Goal: Information Seeking & Learning: Learn about a topic

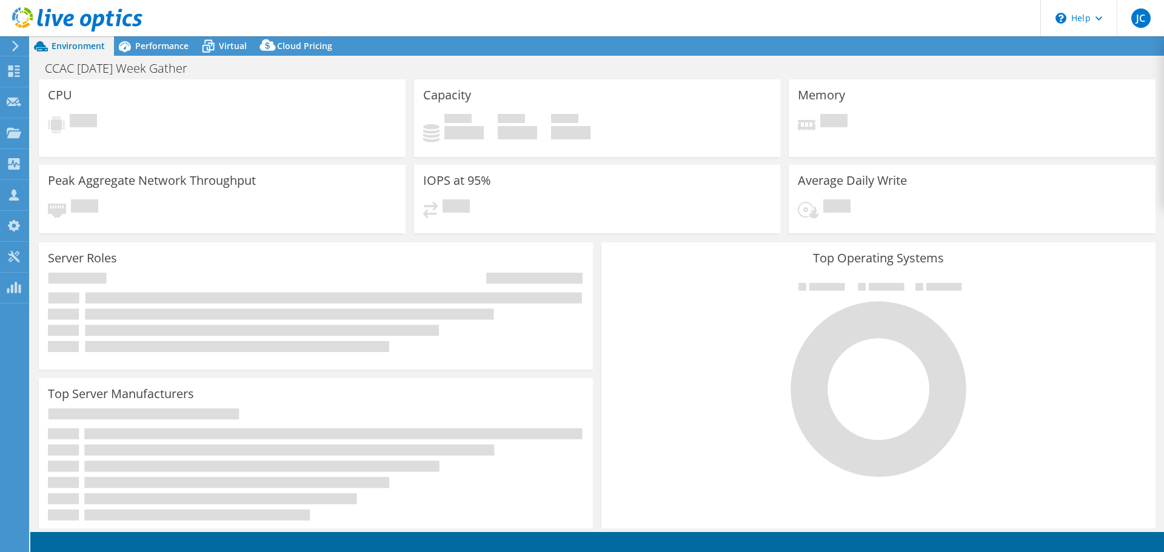
select select "USD"
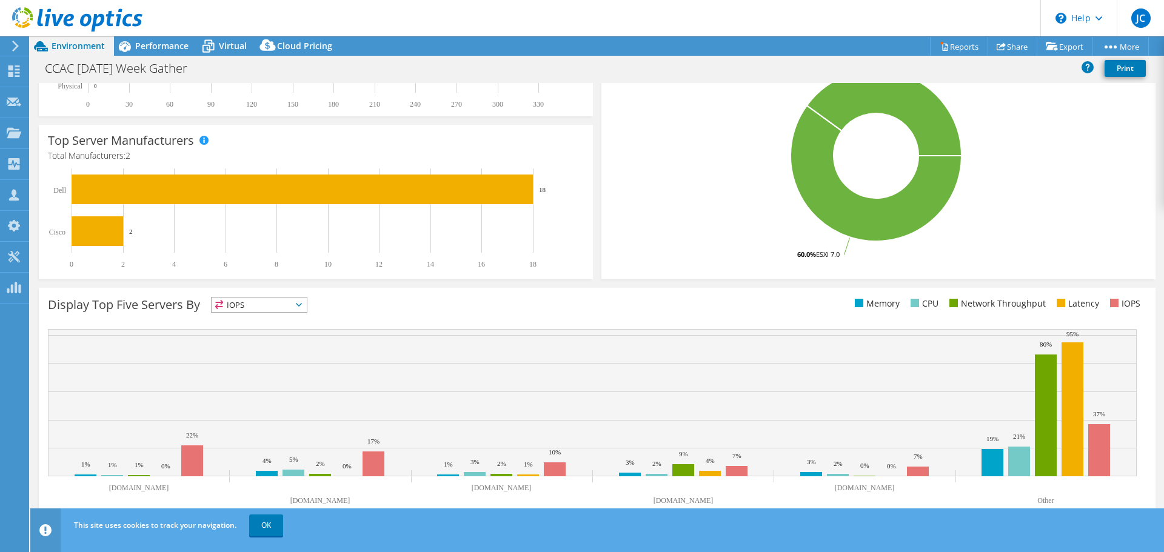
scroll to position [257, 0]
click at [262, 521] on link "OK" at bounding box center [266, 526] width 34 height 22
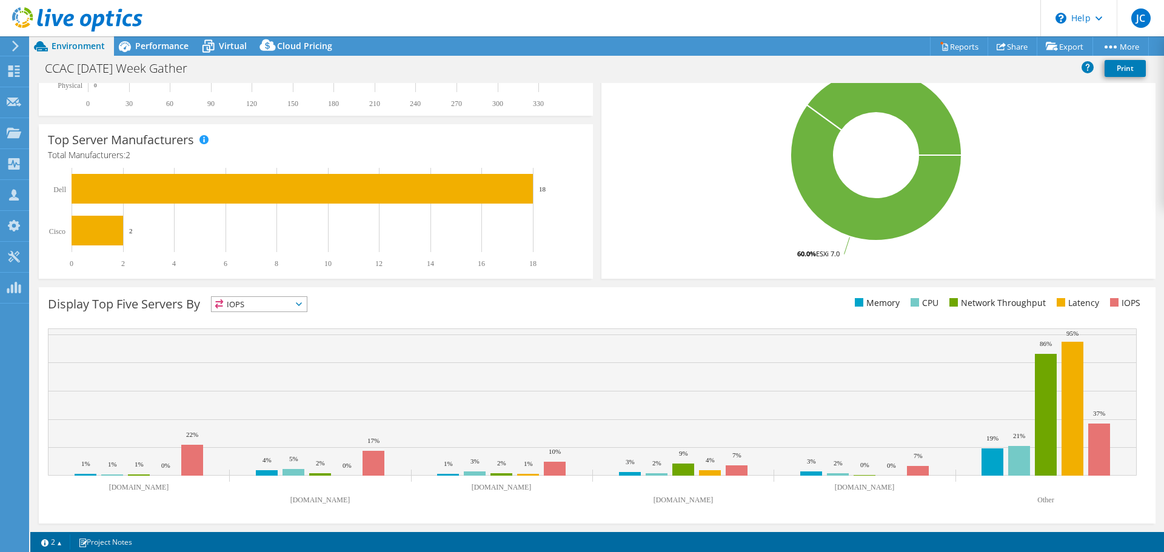
click at [307, 303] on span "IOPS" at bounding box center [259, 304] width 95 height 15
click at [495, 505] on rect at bounding box center [592, 420] width 1089 height 182
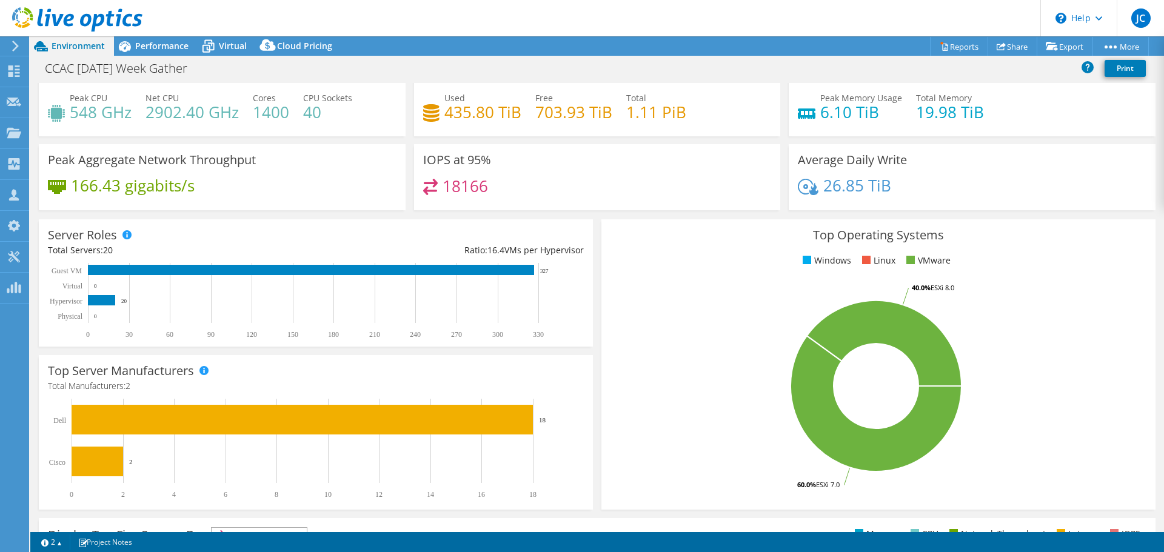
scroll to position [0, 0]
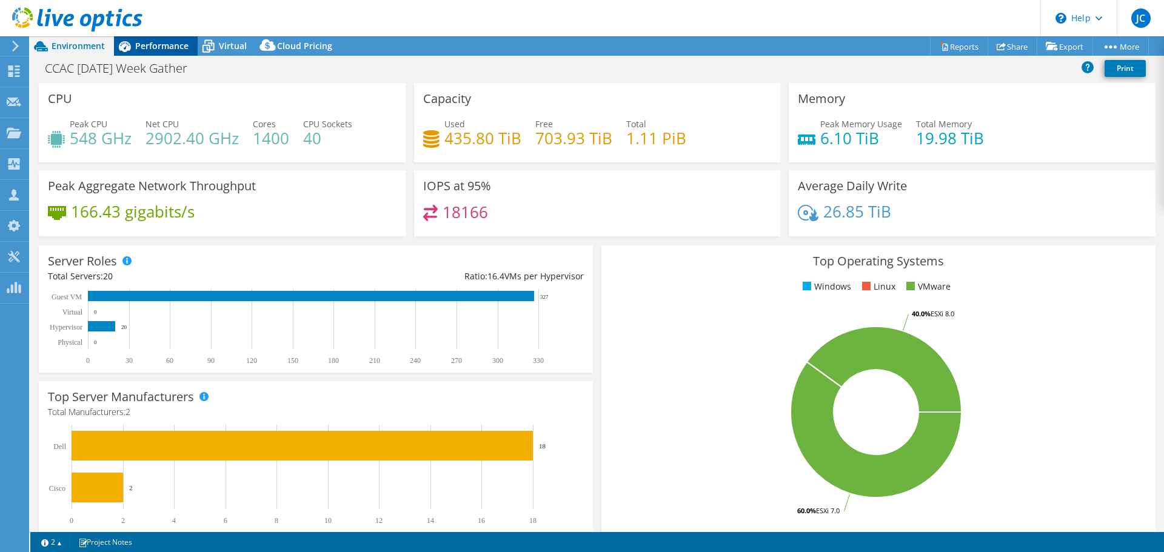
click at [144, 43] on span "Performance" at bounding box center [161, 46] width 53 height 12
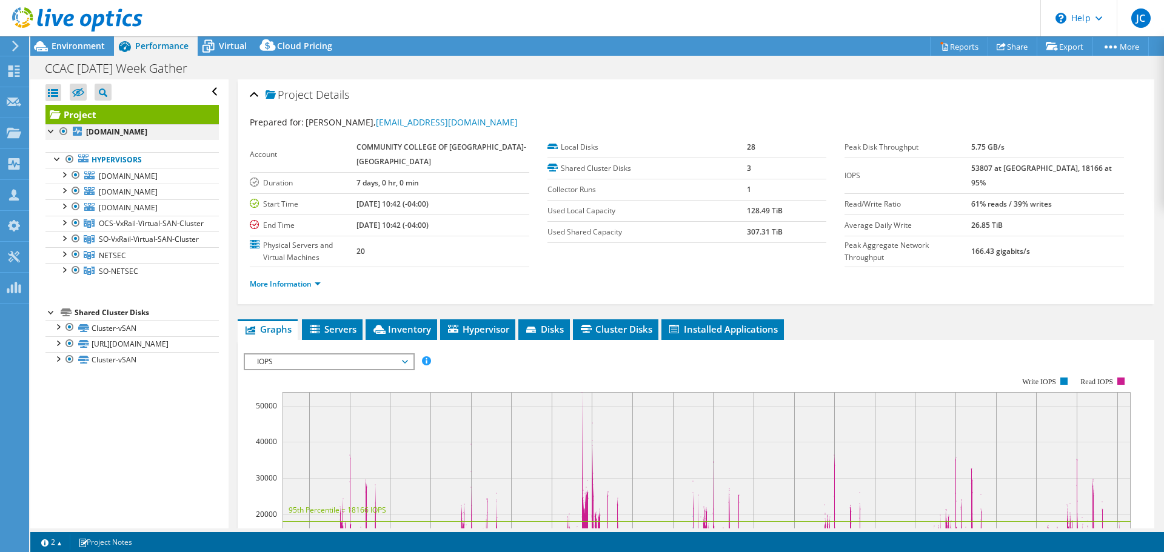
click at [49, 130] on div at bounding box center [51, 130] width 12 height 12
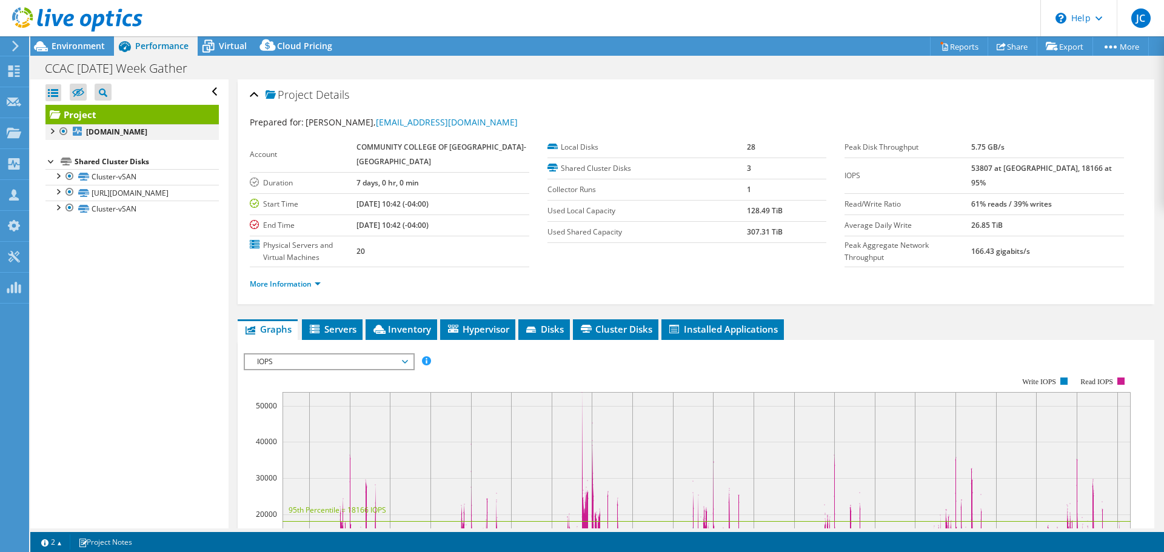
click at [50, 130] on div at bounding box center [51, 130] width 12 height 12
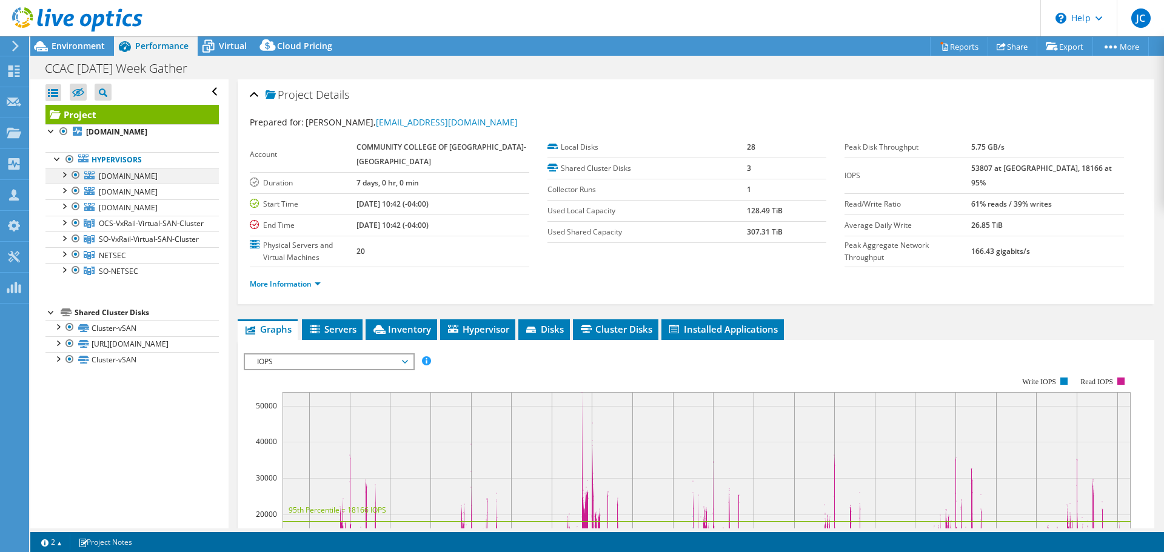
click at [66, 173] on div at bounding box center [64, 174] width 12 height 12
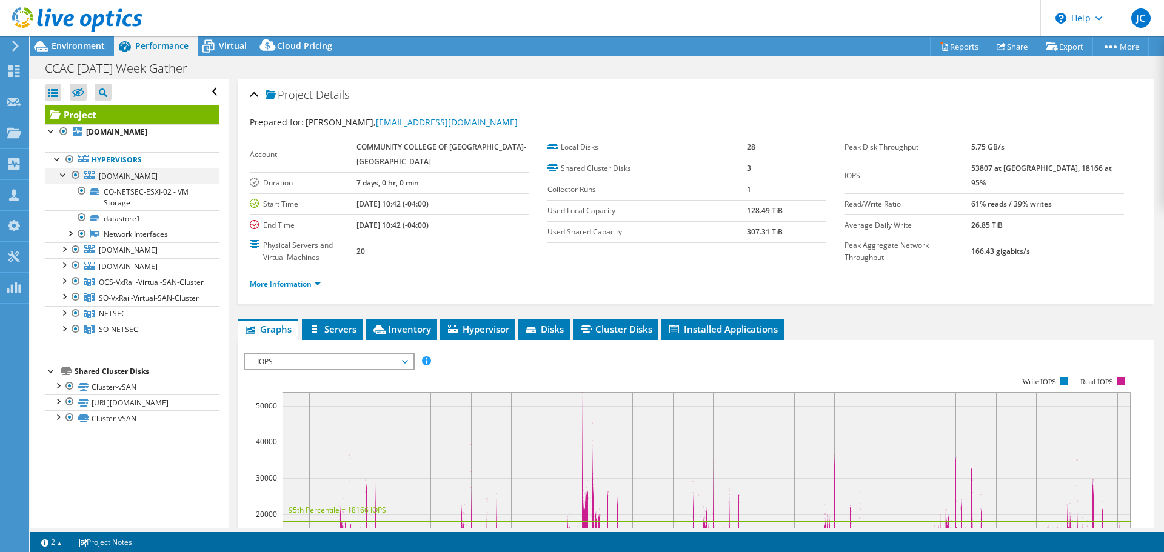
click at [67, 172] on div at bounding box center [64, 174] width 12 height 12
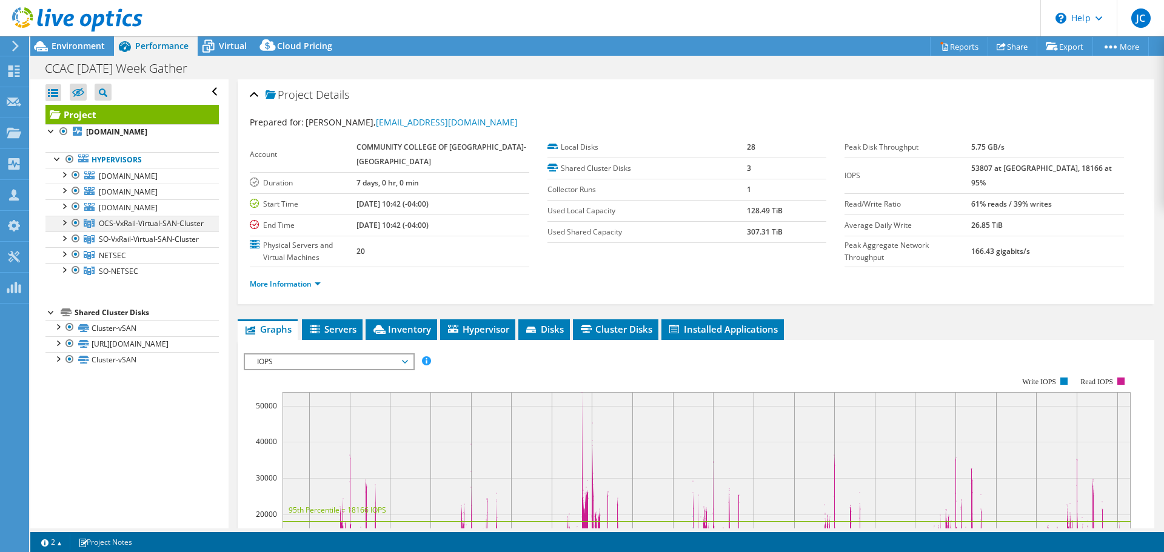
click at [64, 226] on div at bounding box center [64, 222] width 12 height 12
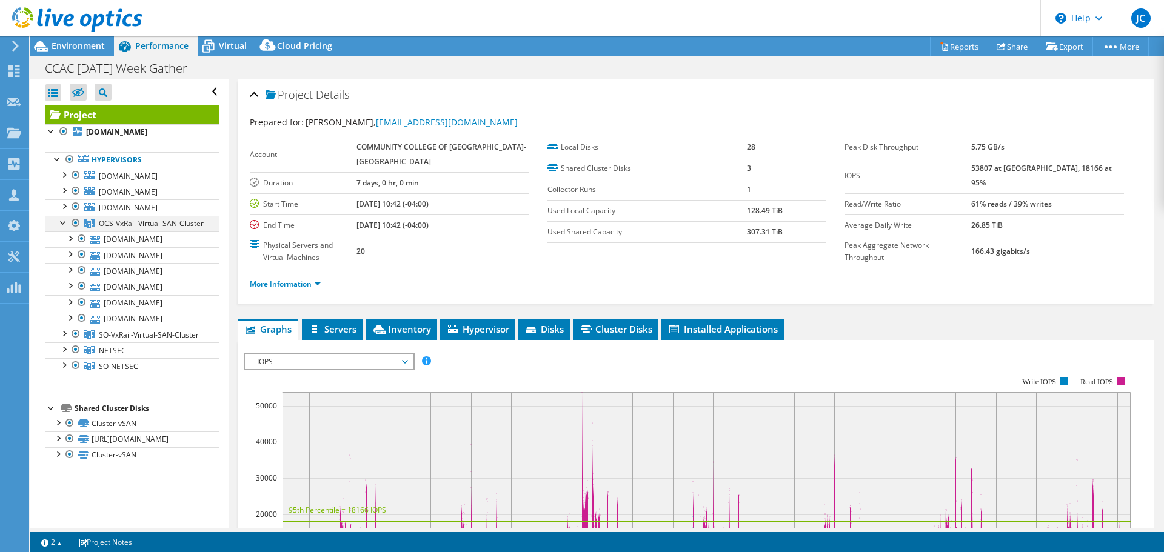
click at [64, 226] on div at bounding box center [64, 222] width 12 height 12
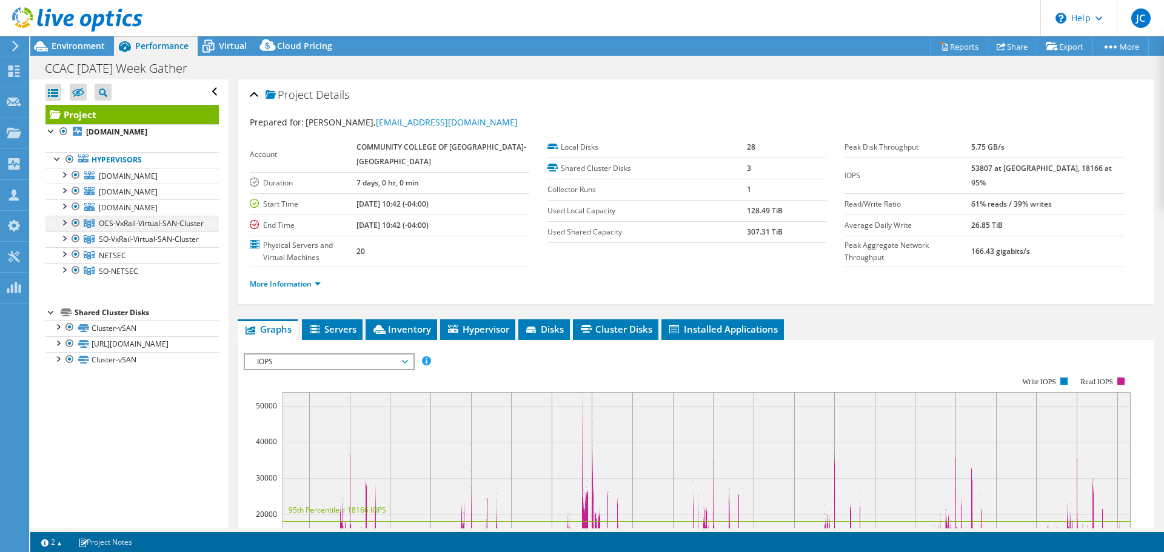
click at [64, 226] on div at bounding box center [64, 222] width 12 height 12
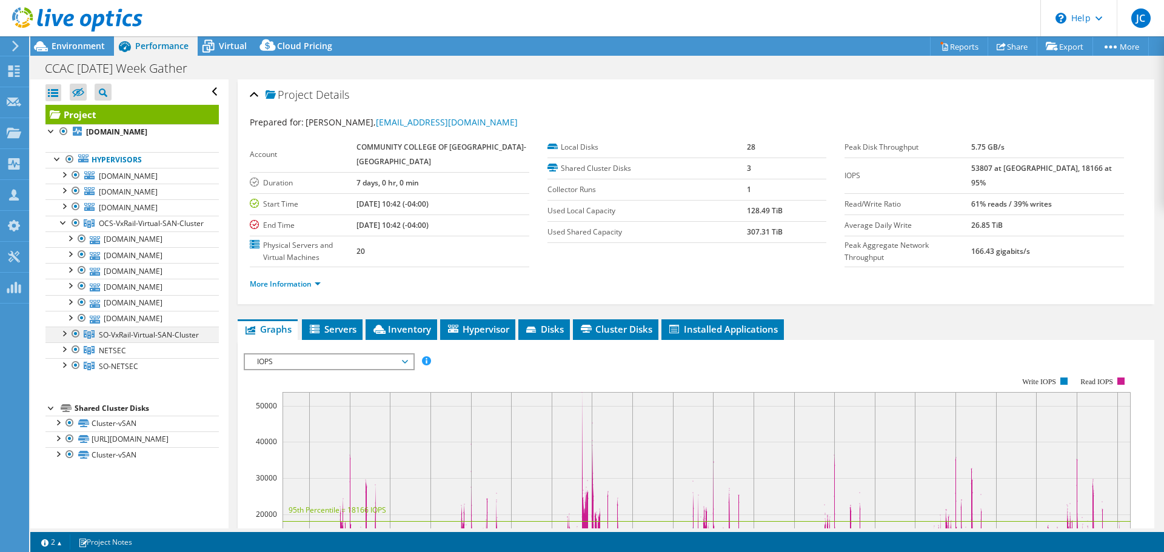
click at [66, 339] on div at bounding box center [64, 333] width 12 height 12
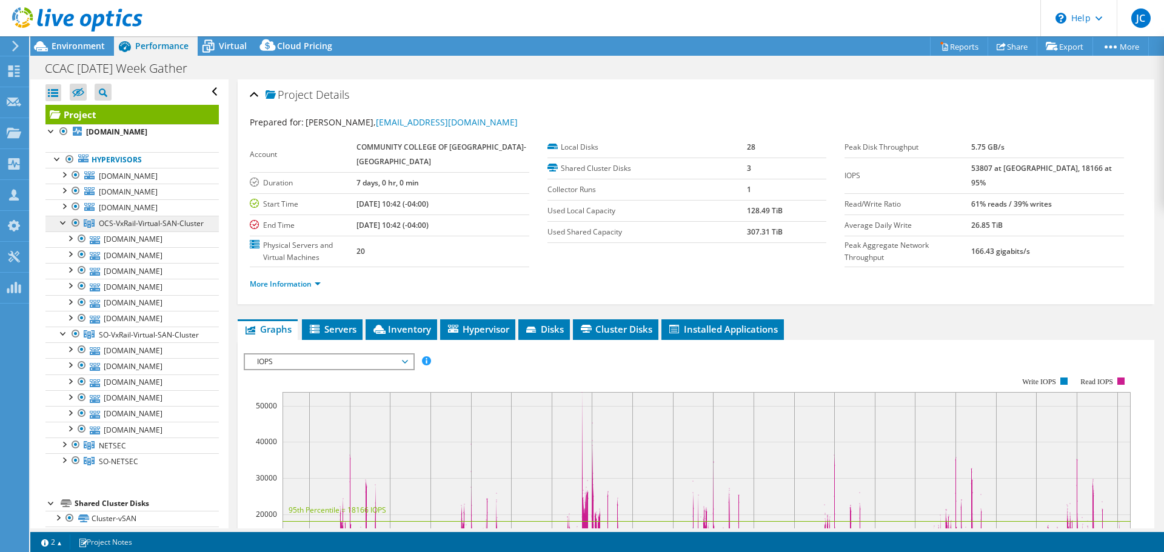
click at [135, 224] on span "OCS-VxRail-Virtual-SAN-Cluster" at bounding box center [151, 223] width 105 height 10
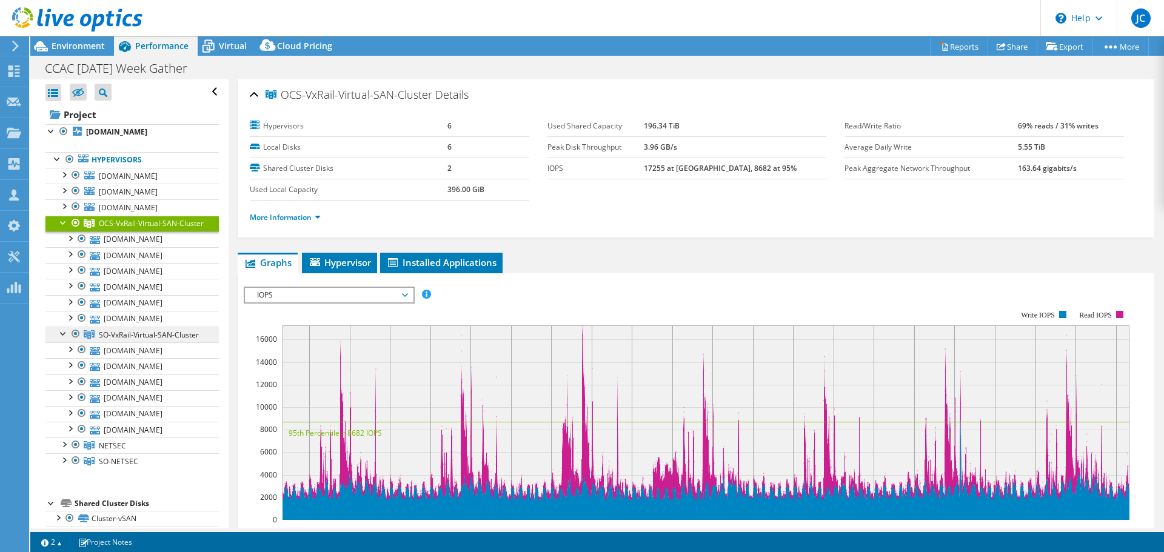
click at [147, 340] on span "SO-VxRail-Virtual-SAN-Cluster" at bounding box center [149, 335] width 100 height 10
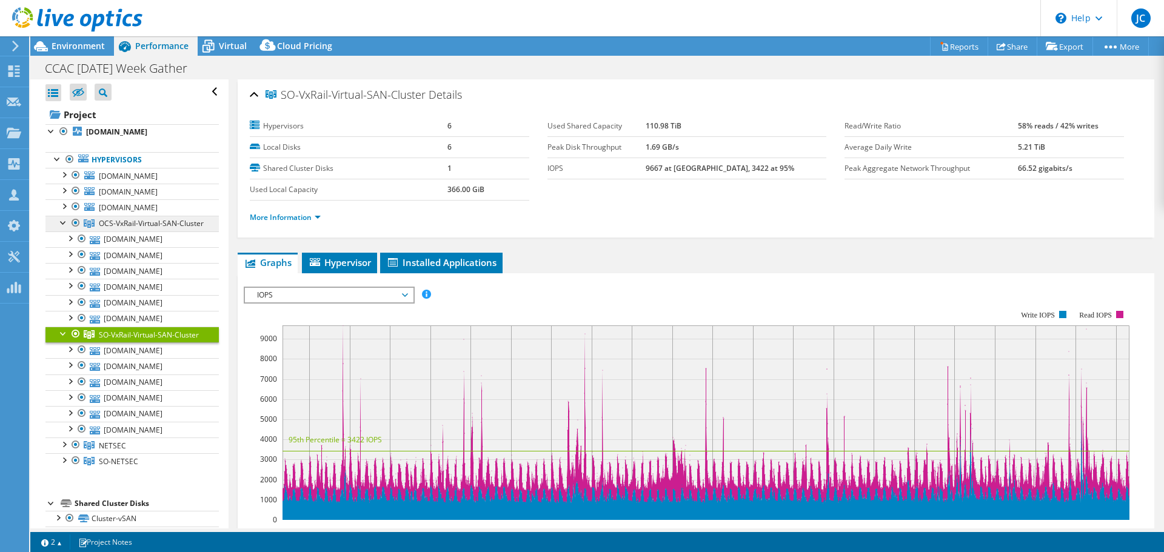
click at [126, 227] on span "OCS-VxRail-Virtual-SAN-Cluster" at bounding box center [151, 223] width 105 height 10
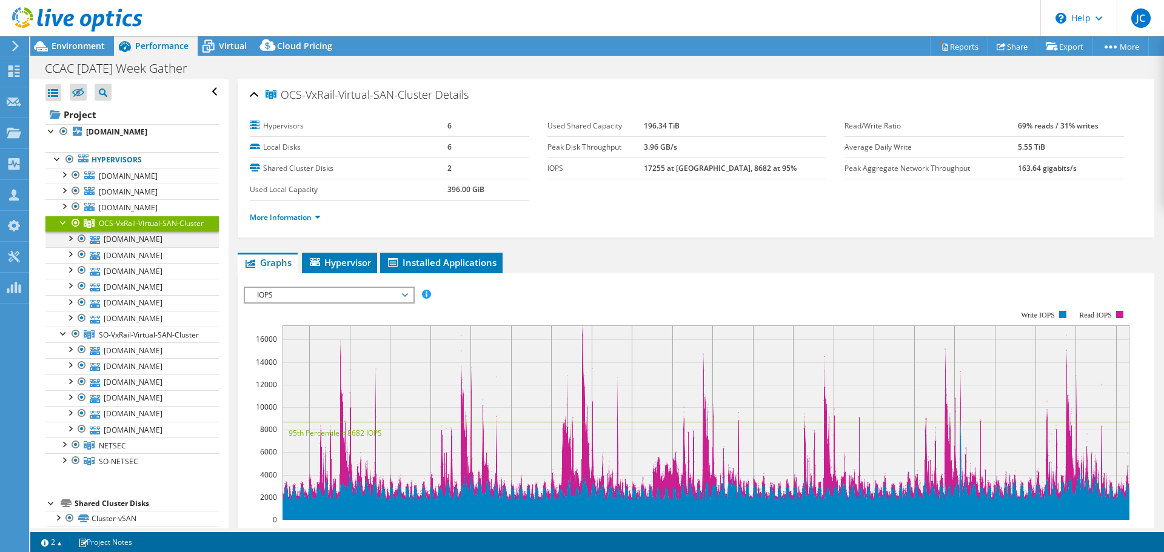
click at [71, 244] on div at bounding box center [70, 238] width 12 height 12
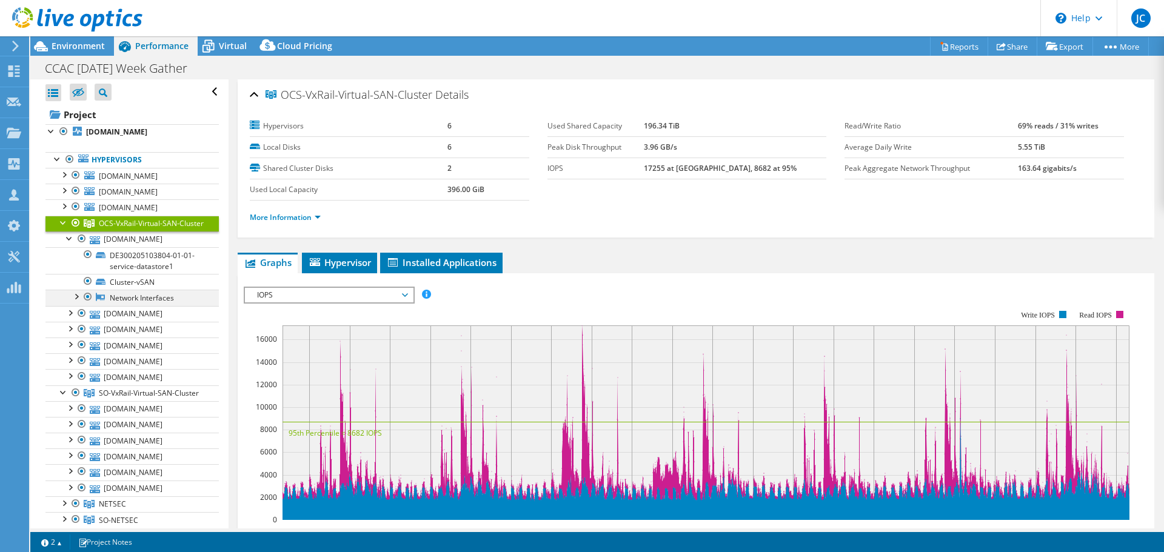
click at [76, 302] on div at bounding box center [76, 296] width 12 height 12
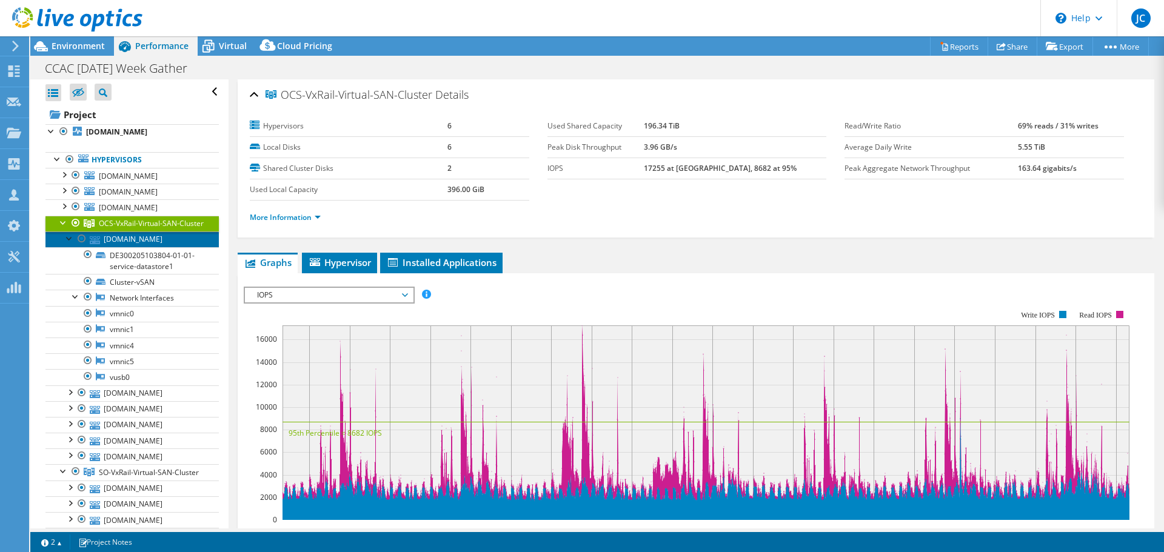
click at [150, 247] on link "[DOMAIN_NAME]" at bounding box center [131, 240] width 173 height 16
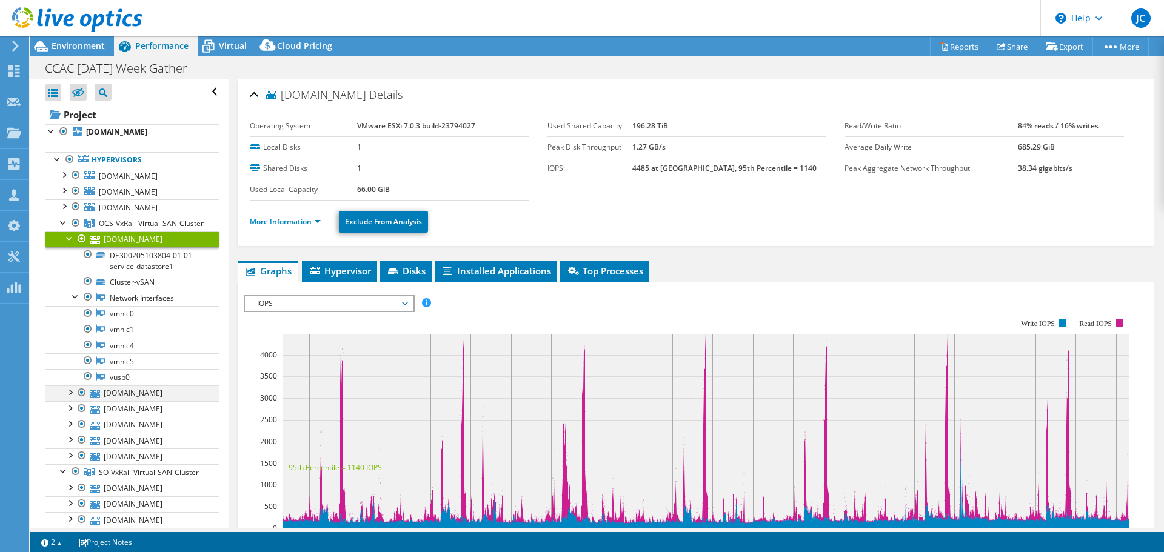
click at [72, 398] on div at bounding box center [70, 392] width 12 height 12
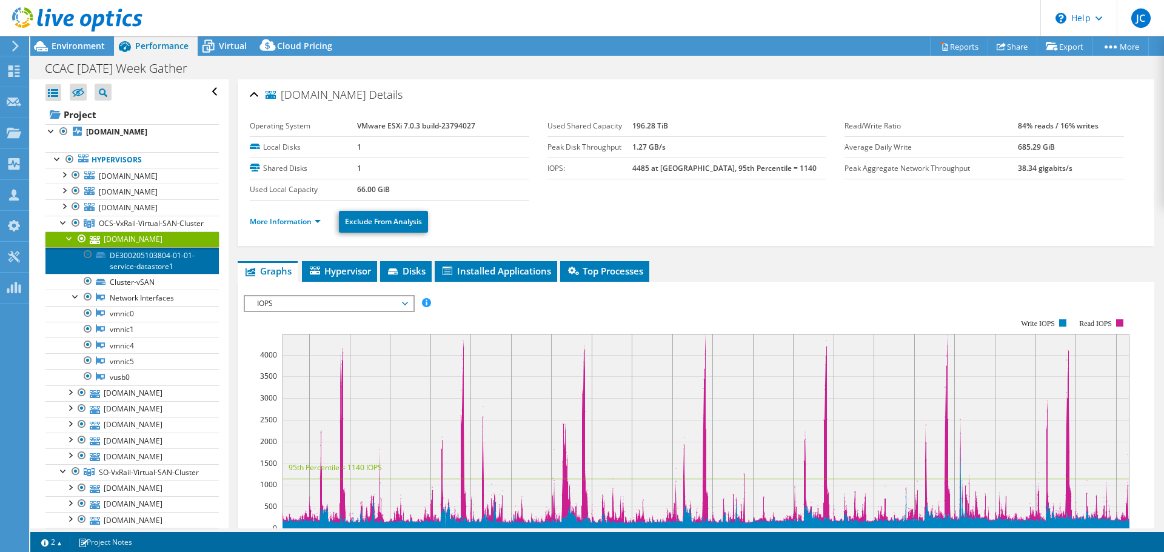
click at [133, 270] on link "DE300205103804-01-01-service-datastore1" at bounding box center [131, 260] width 173 height 27
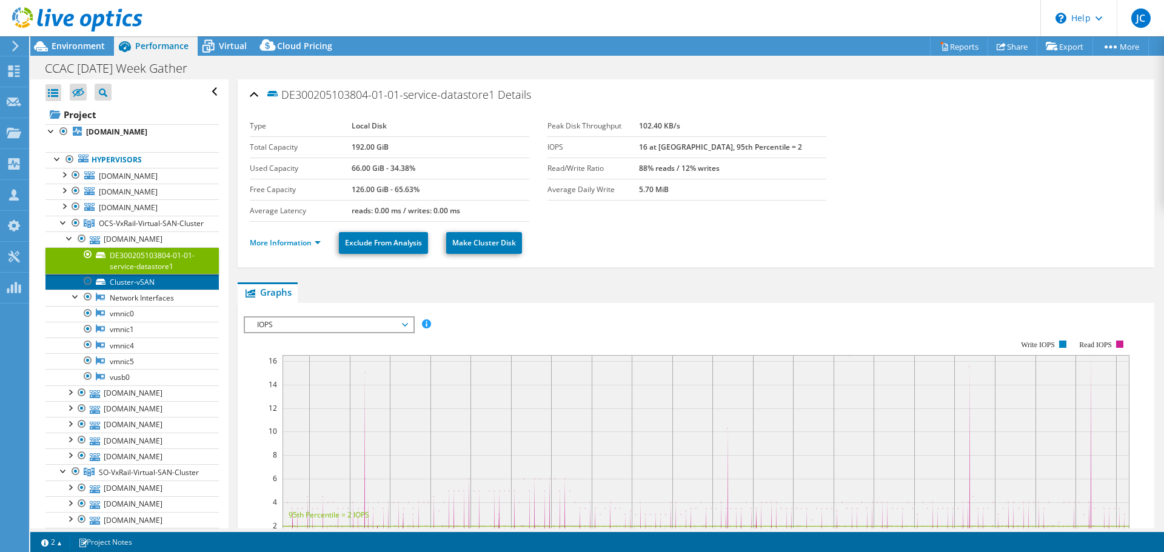
click at [133, 290] on link "Cluster-vSAN" at bounding box center [131, 282] width 173 height 16
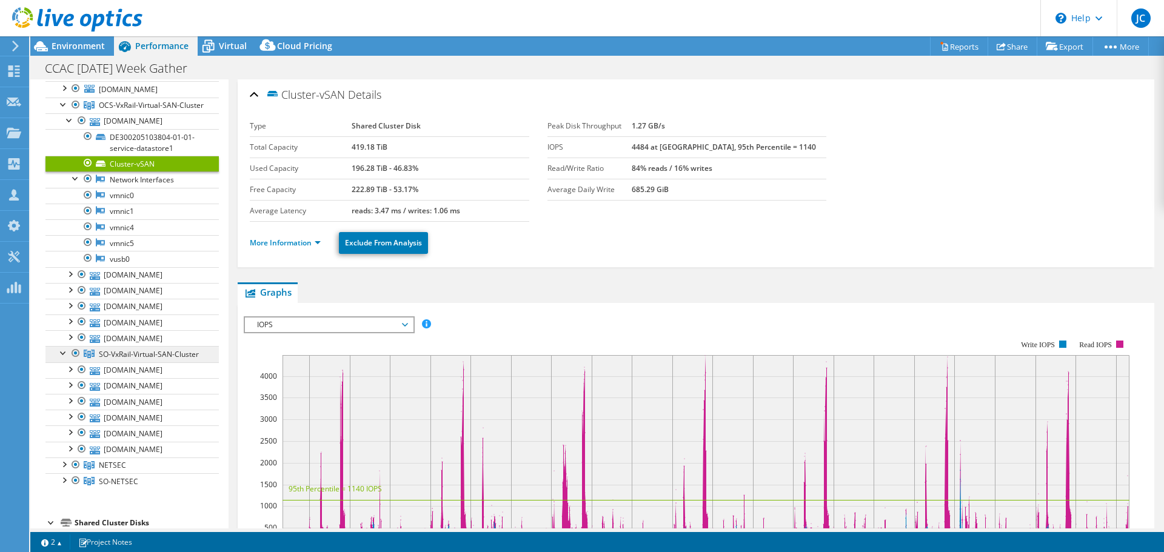
scroll to position [121, 0]
click at [61, 355] on div at bounding box center [64, 349] width 12 height 12
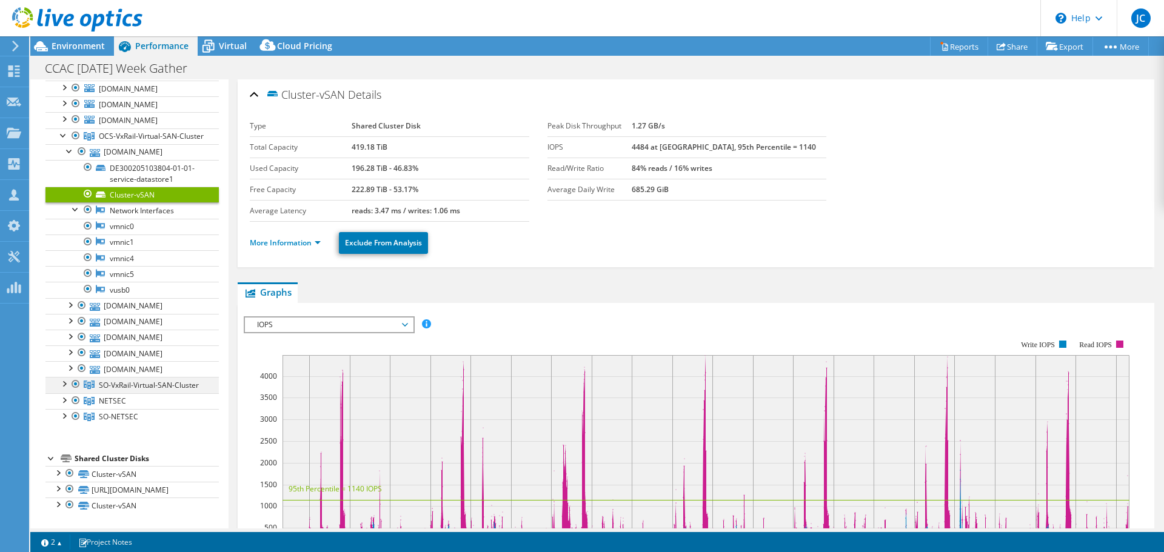
click at [61, 377] on div at bounding box center [64, 383] width 12 height 12
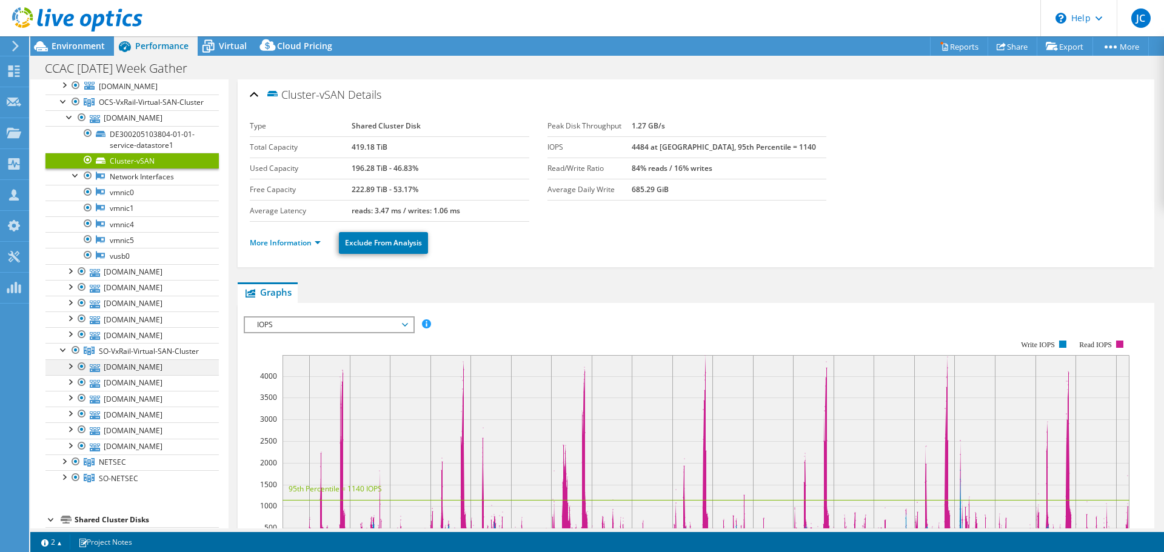
click at [71, 372] on div at bounding box center [70, 366] width 12 height 12
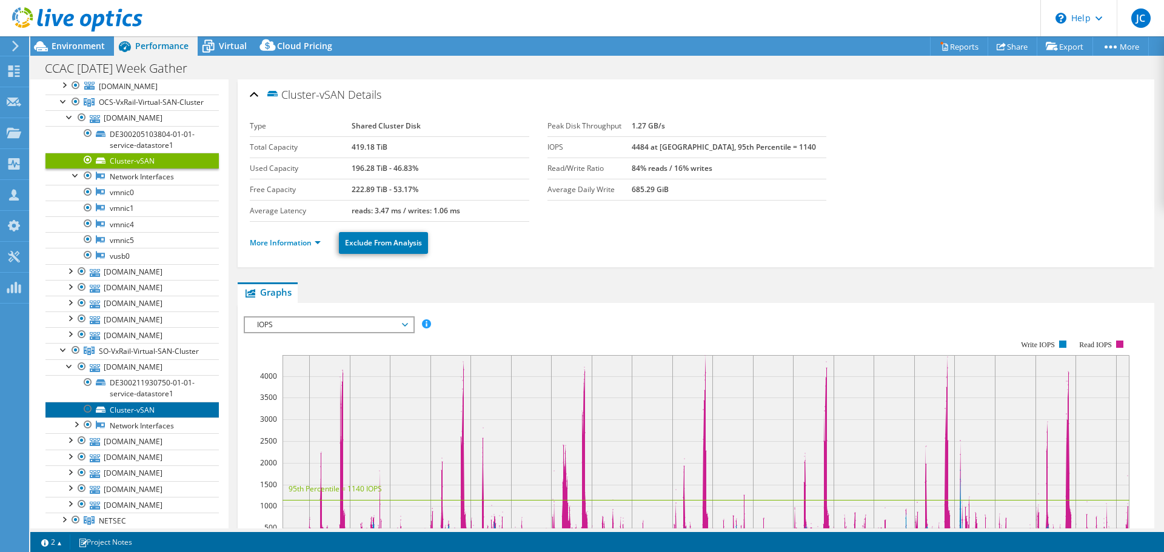
click at [114, 418] on link "Cluster-vSAN" at bounding box center [131, 410] width 173 height 16
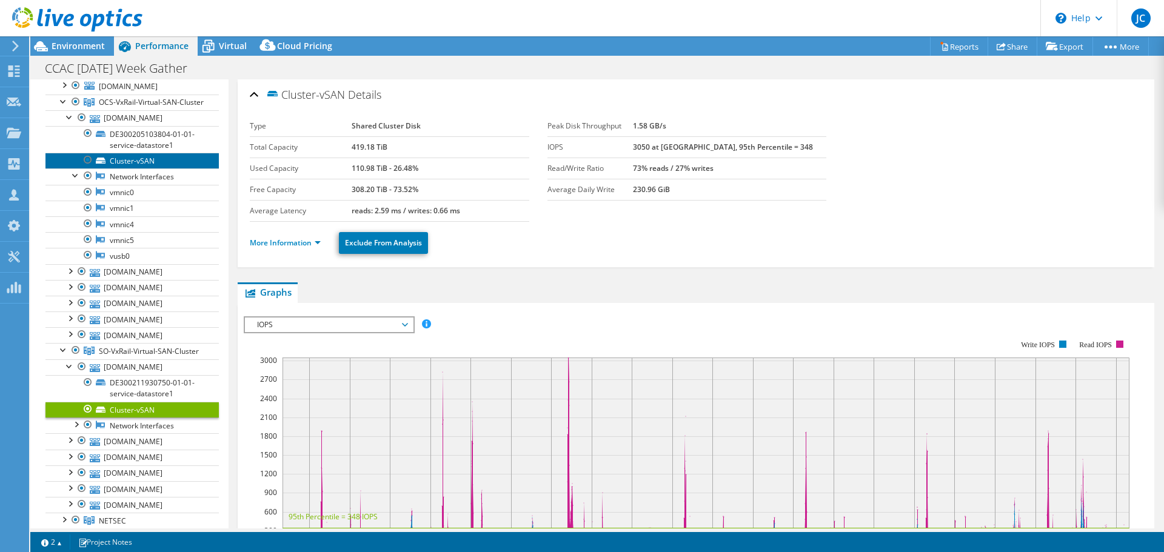
click at [127, 169] on link "Cluster-vSAN" at bounding box center [131, 161] width 173 height 16
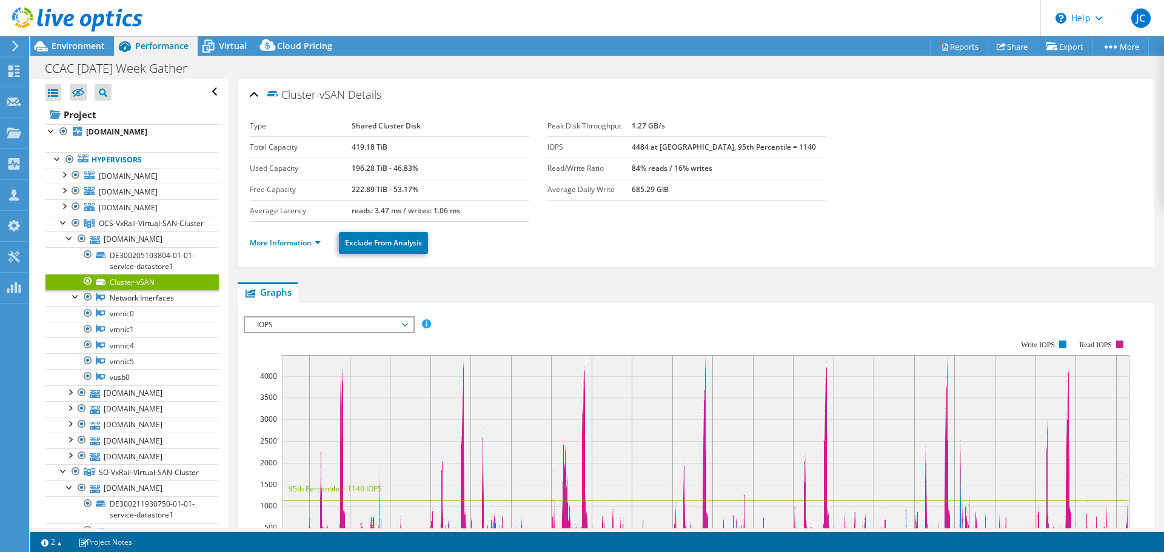
select select "USD"
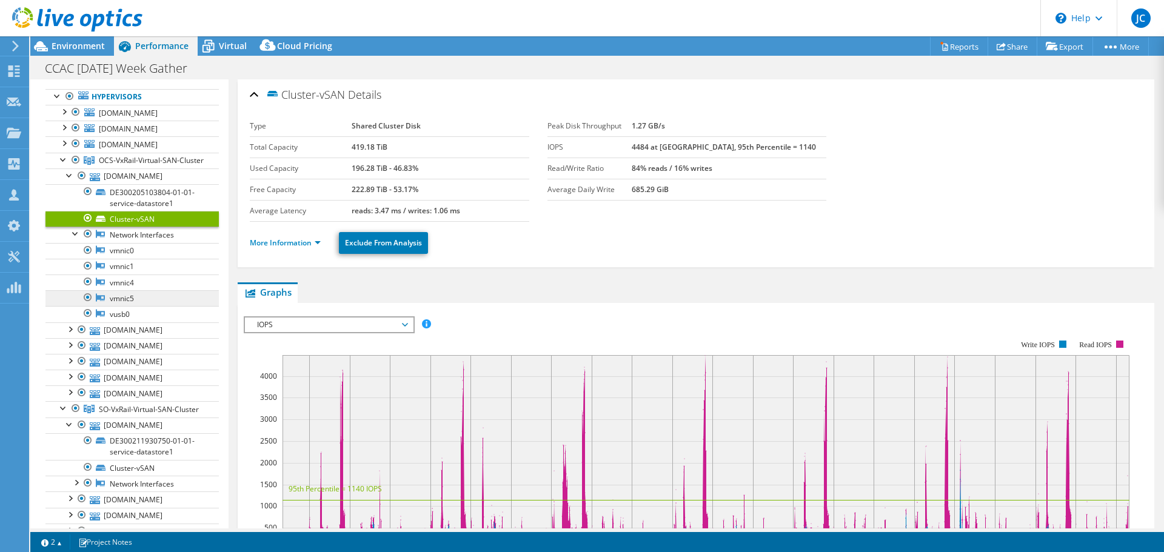
scroll to position [61, 0]
